Goal: Information Seeking & Learning: Learn about a topic

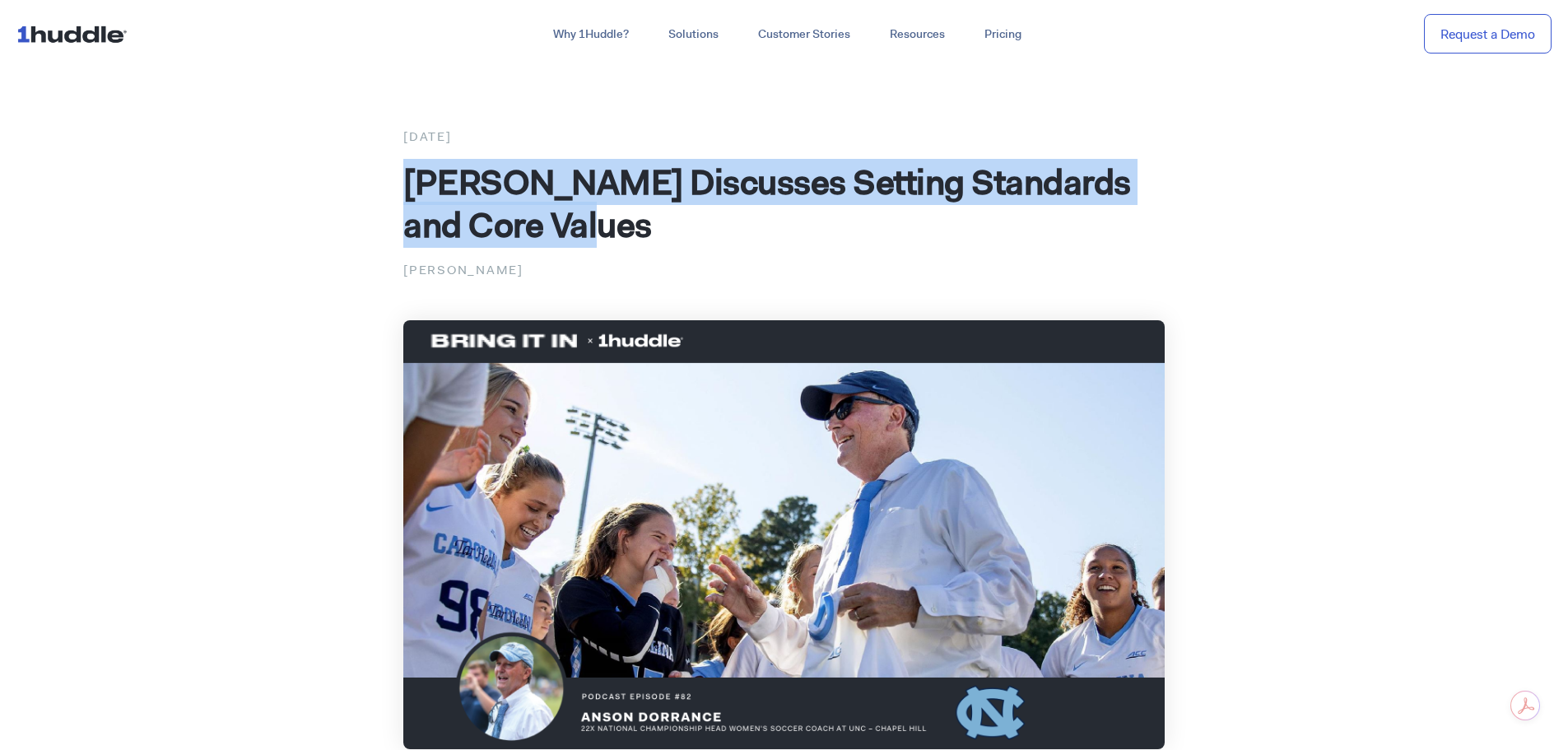
drag, startPoint x: 404, startPoint y: 187, endPoint x: 551, endPoint y: 197, distance: 147.3
click at [582, 213] on span "[PERSON_NAME] Discusses Setting Standards and Core Values" at bounding box center [767, 203] width 728 height 89
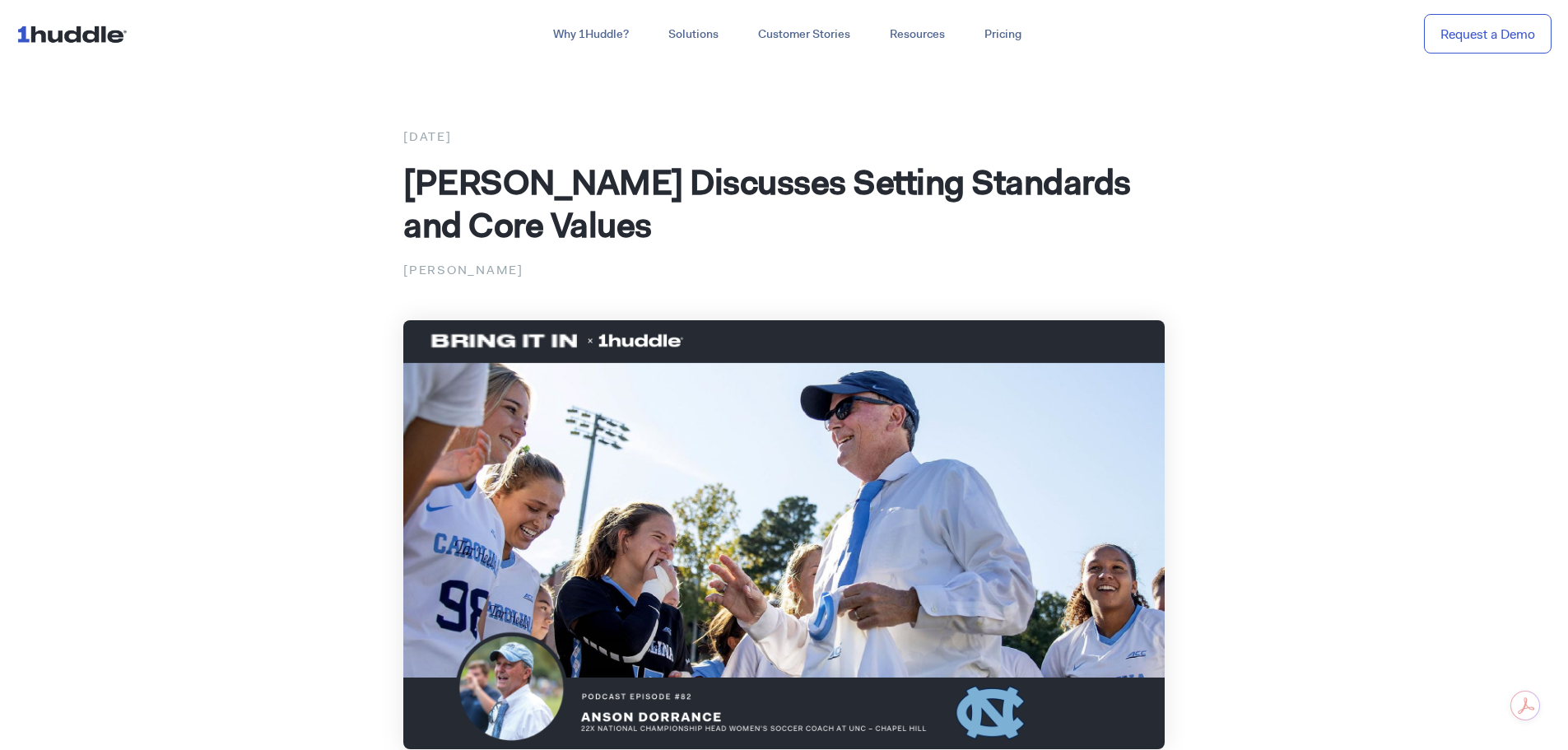
drag, startPoint x: 404, startPoint y: 136, endPoint x: 583, endPoint y: 259, distance: 217.2
copy div "[DATE] [PERSON_NAME] Discusses Setting Standards and Core Values [PERSON_NAME]"
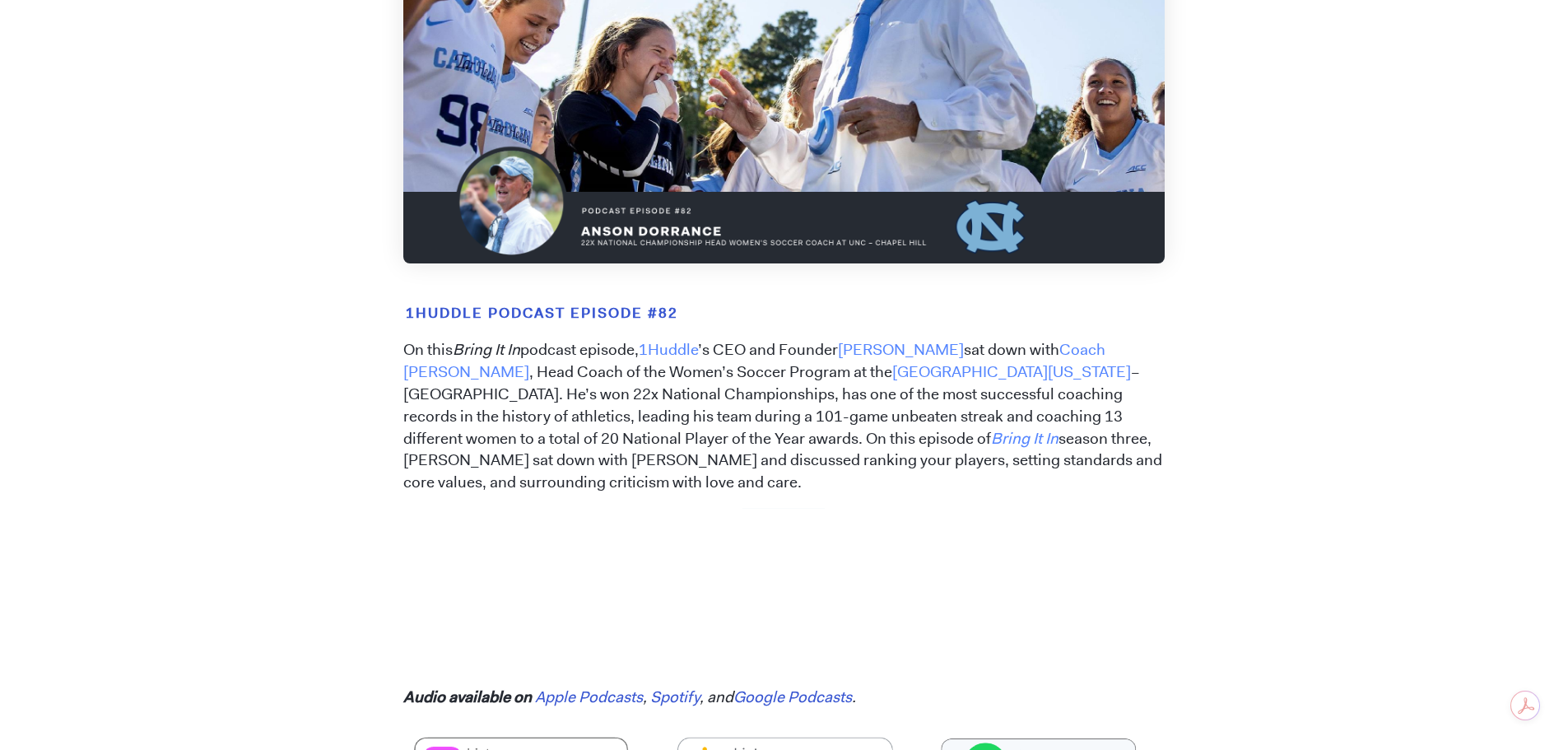
scroll to position [494, 0]
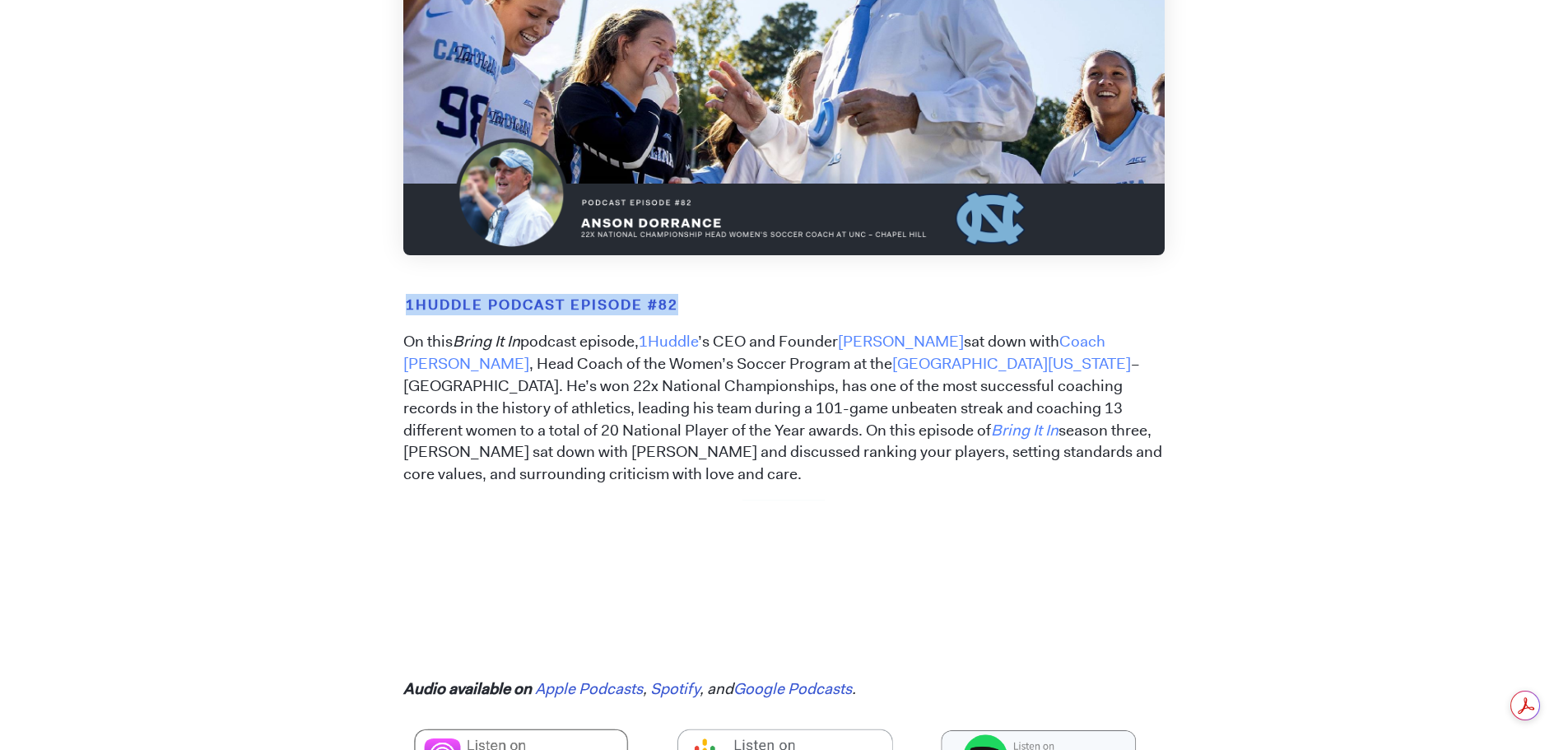
drag, startPoint x: 686, startPoint y: 303, endPoint x: 416, endPoint y: 305, distance: 270.0
copy mark "1Huddle Podcast Episode #82"
